Goal: Find specific page/section: Find specific page/section

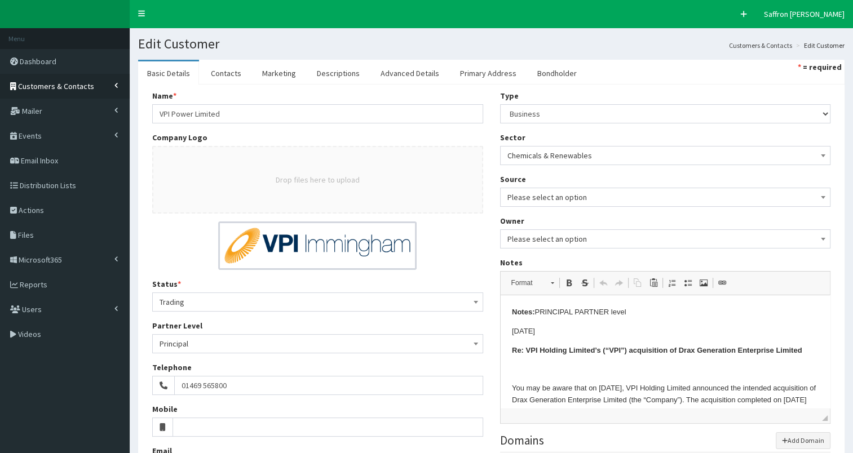
drag, startPoint x: 104, startPoint y: 86, endPoint x: 95, endPoint y: 91, distance: 10.6
click at [104, 86] on link "Customers & Contacts" at bounding box center [65, 86] width 130 height 25
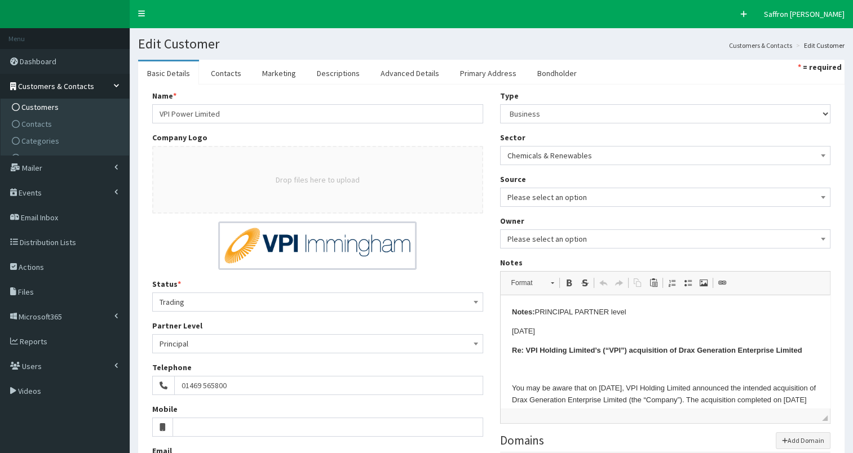
click at [50, 104] on span "Customers" at bounding box center [39, 107] width 37 height 10
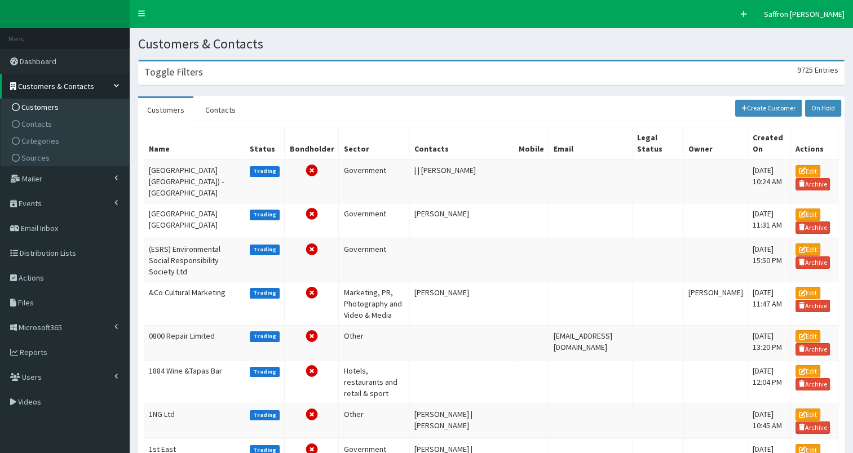
click at [197, 68] on h3 "Toggle Filters" at bounding box center [173, 72] width 59 height 10
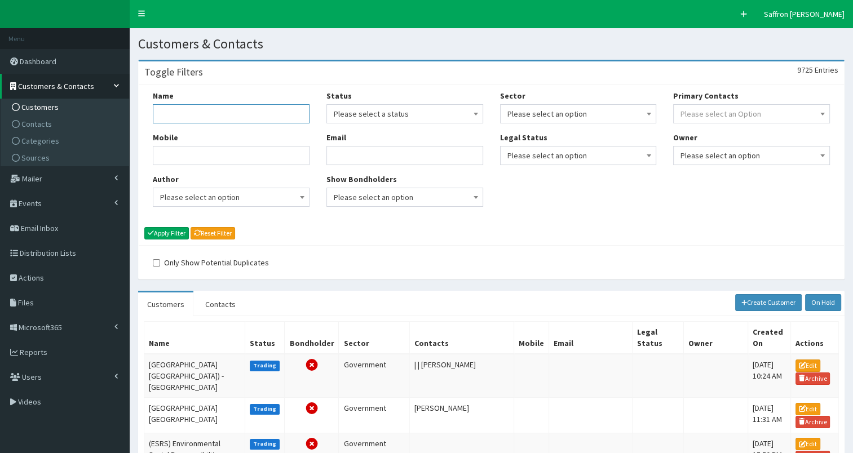
click at [191, 108] on input "Name" at bounding box center [231, 113] width 157 height 19
type input "coletta"
click at [144, 227] on button "Apply Filter" at bounding box center [166, 233] width 45 height 12
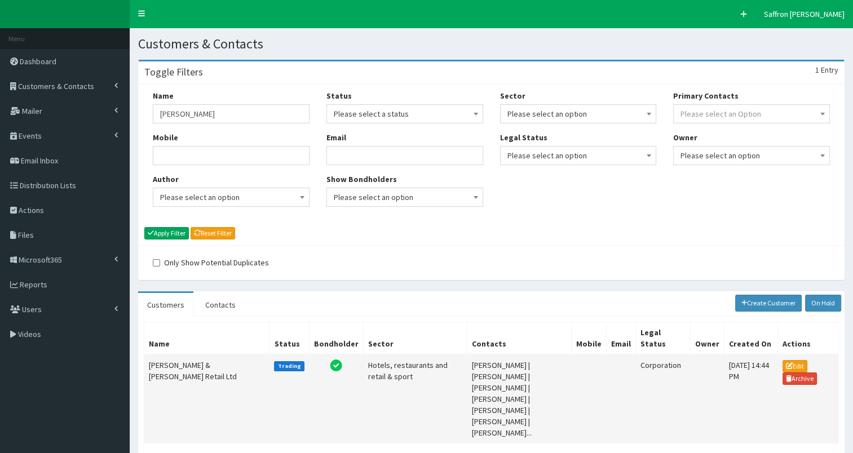
click at [222, 359] on td "[PERSON_NAME] & [PERSON_NAME] Retail Ltd" at bounding box center [206, 399] width 125 height 89
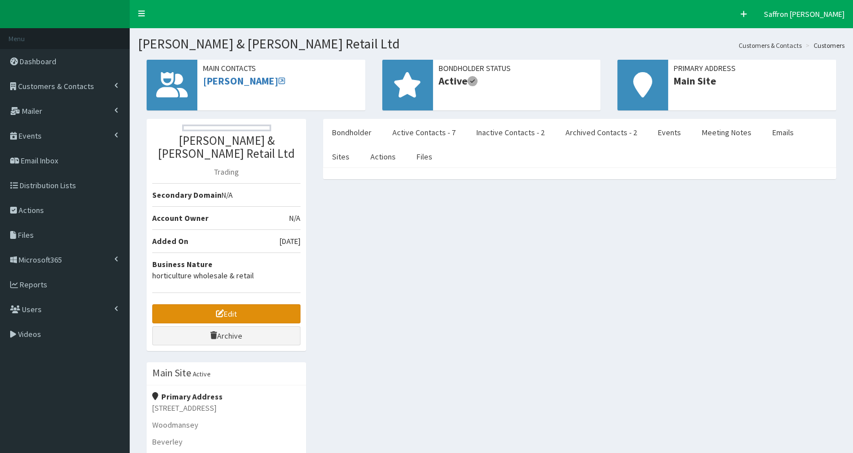
click at [273, 304] on link "Edit" at bounding box center [226, 313] width 148 height 19
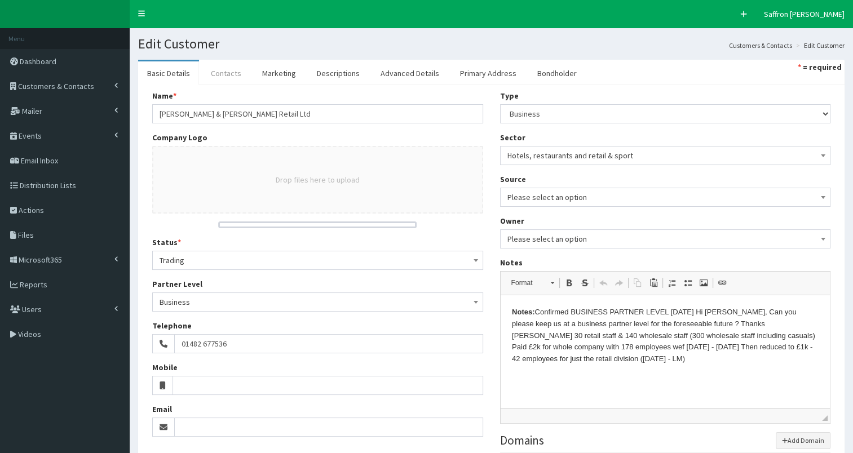
drag, startPoint x: 184, startPoint y: 73, endPoint x: 219, endPoint y: 68, distance: 35.4
click at [184, 72] on link "Basic Details" at bounding box center [168, 73] width 61 height 24
click at [487, 68] on link "Primary Address" at bounding box center [488, 73] width 74 height 24
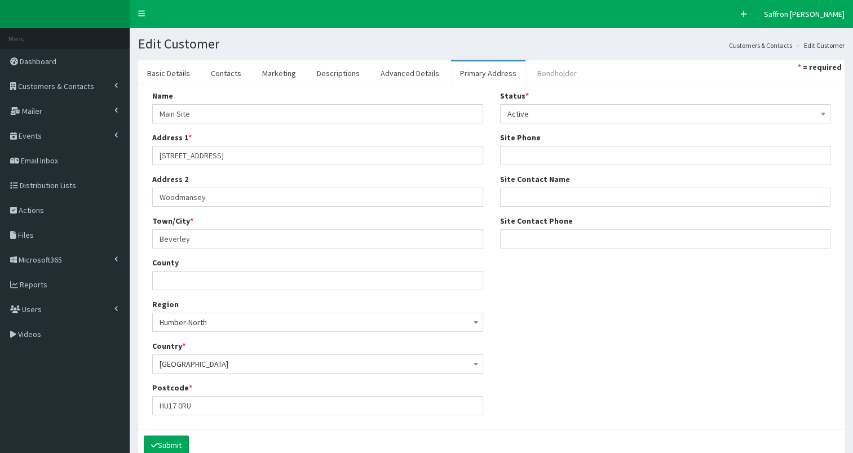
click at [554, 77] on link "Bondholder" at bounding box center [557, 73] width 58 height 24
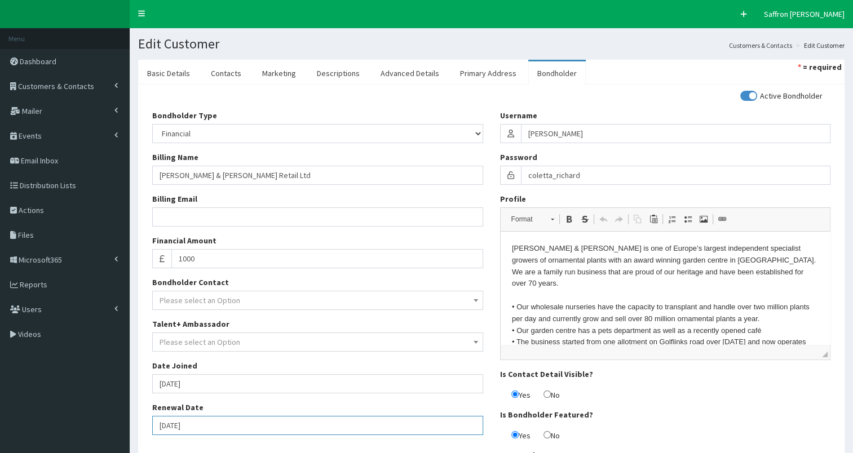
click at [215, 423] on input "01-07-2026" at bounding box center [317, 425] width 331 height 19
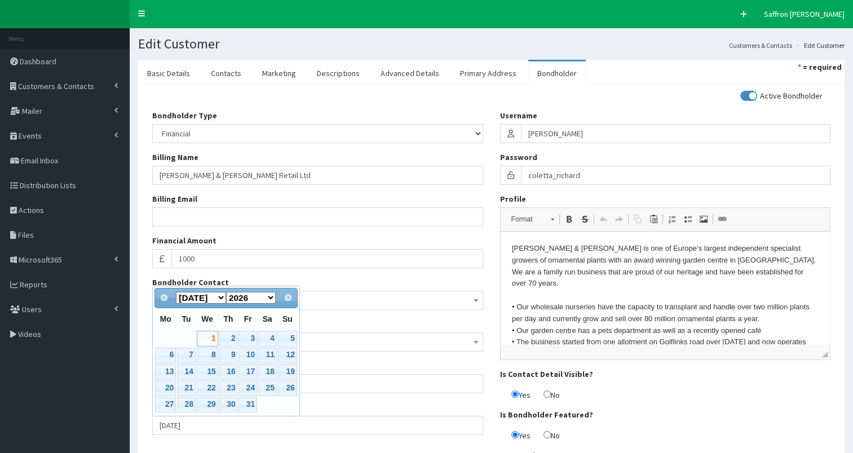
click at [237, 441] on div "Bondholder Type Please select an Option In-kind Financial Billing Name Coletta …" at bounding box center [318, 277] width 348 height 334
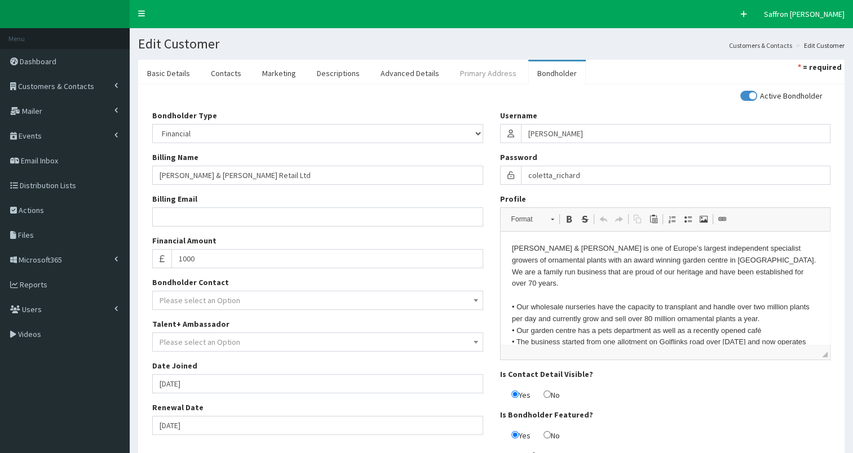
click at [456, 67] on link "Primary Address" at bounding box center [488, 73] width 74 height 24
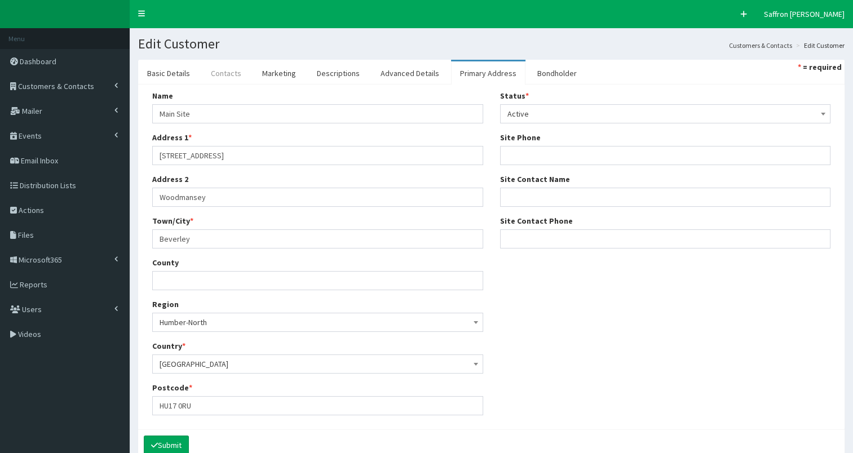
click at [231, 63] on link "Contacts" at bounding box center [226, 73] width 48 height 24
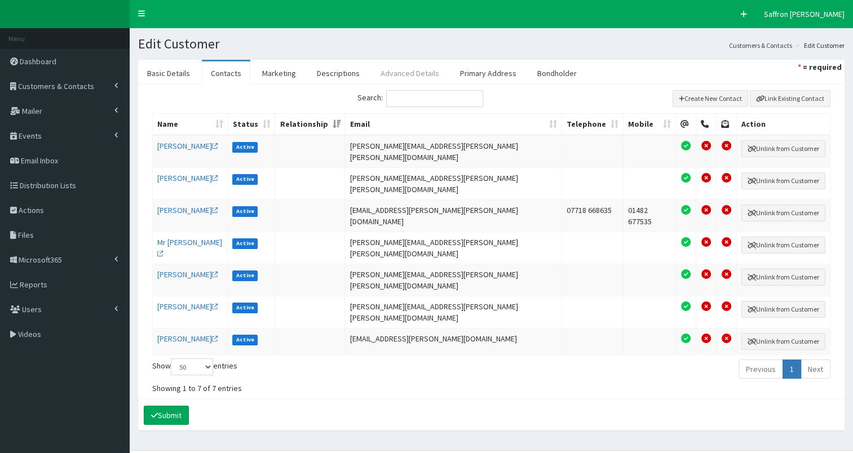
click at [408, 63] on link "Advanced Details" at bounding box center [410, 73] width 77 height 24
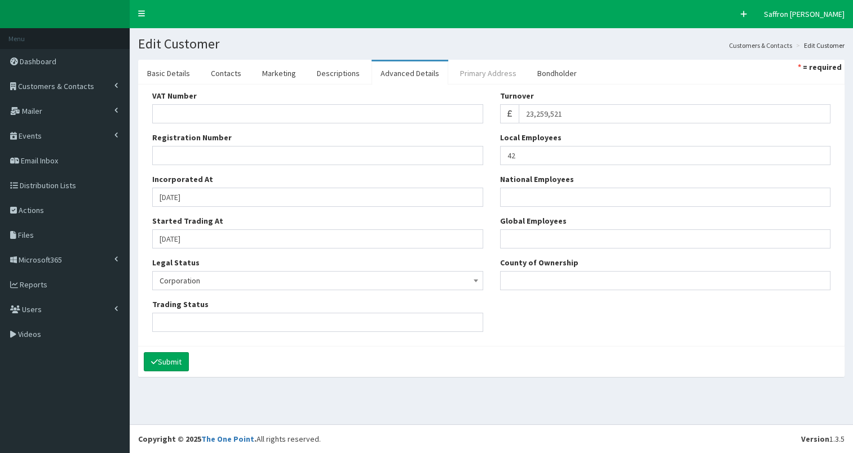
click at [455, 75] on link "Primary Address" at bounding box center [488, 73] width 74 height 24
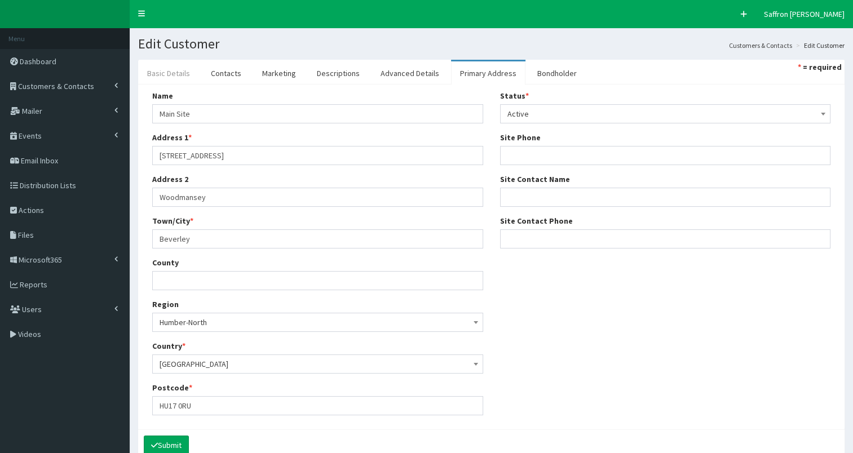
click at [162, 69] on link "Basic Details" at bounding box center [168, 73] width 61 height 24
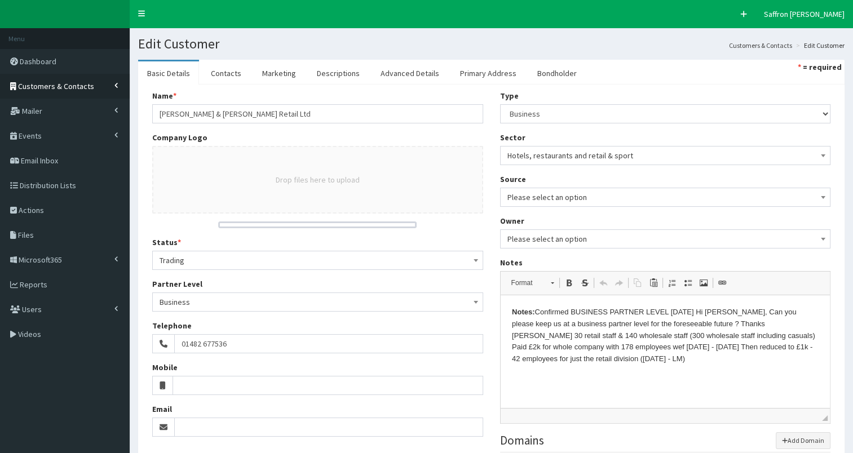
click at [90, 84] on link "Customers & Contacts" at bounding box center [65, 86] width 130 height 25
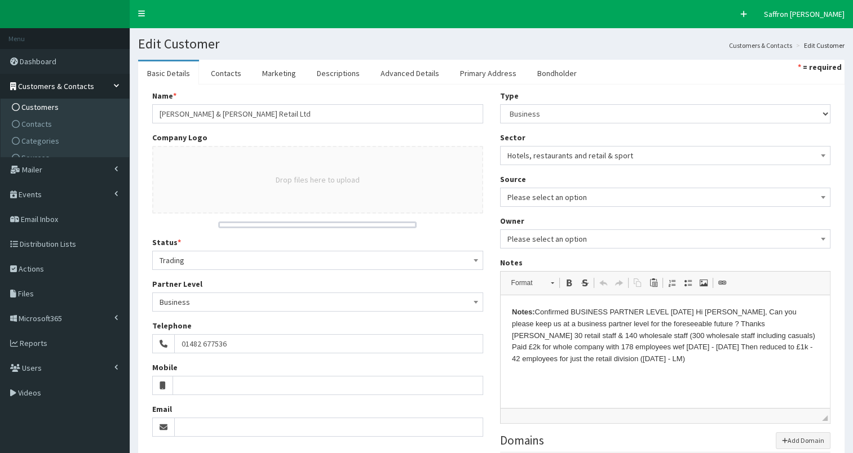
click at [36, 108] on span "Customers" at bounding box center [39, 107] width 37 height 10
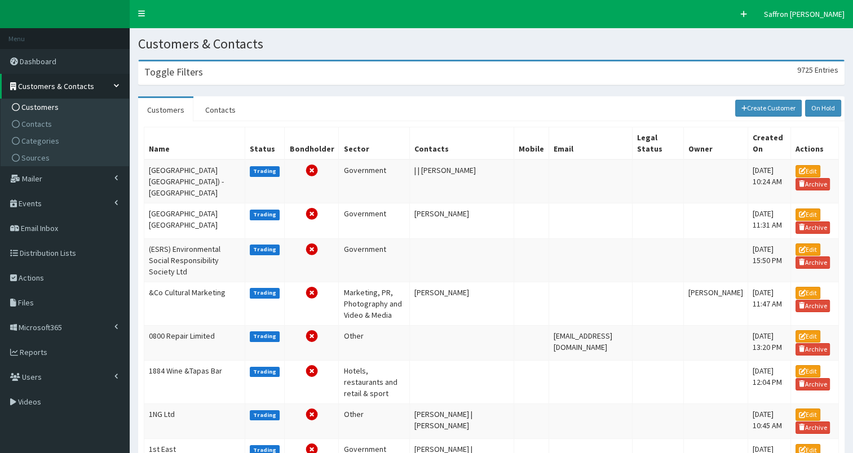
click at [198, 72] on h3 "Toggle Filters" at bounding box center [173, 72] width 59 height 10
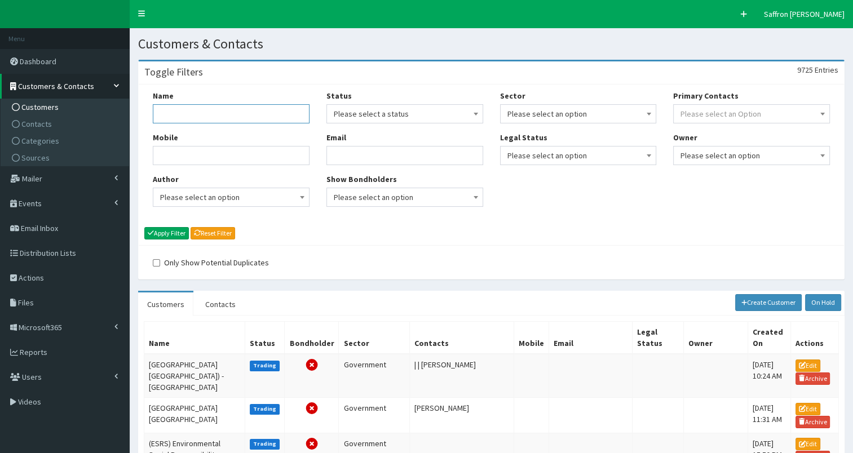
click at [185, 122] on input "Name" at bounding box center [231, 113] width 157 height 19
type input "HEB"
click at [175, 236] on button "Apply Filter" at bounding box center [166, 233] width 45 height 12
